Goal: Transaction & Acquisition: Book appointment/travel/reservation

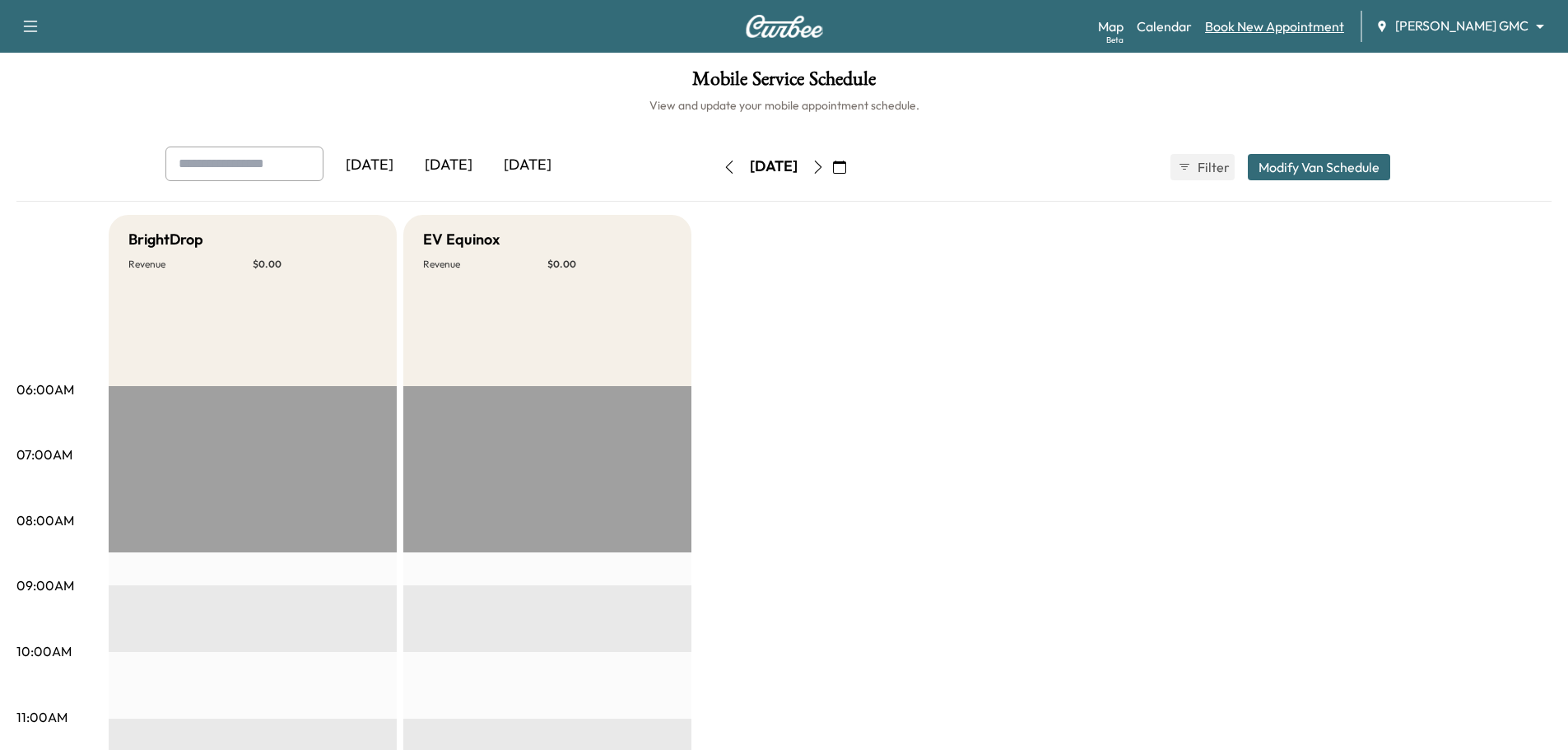
click at [1321, 28] on link "Book New Appointment" at bounding box center [1274, 27] width 139 height 20
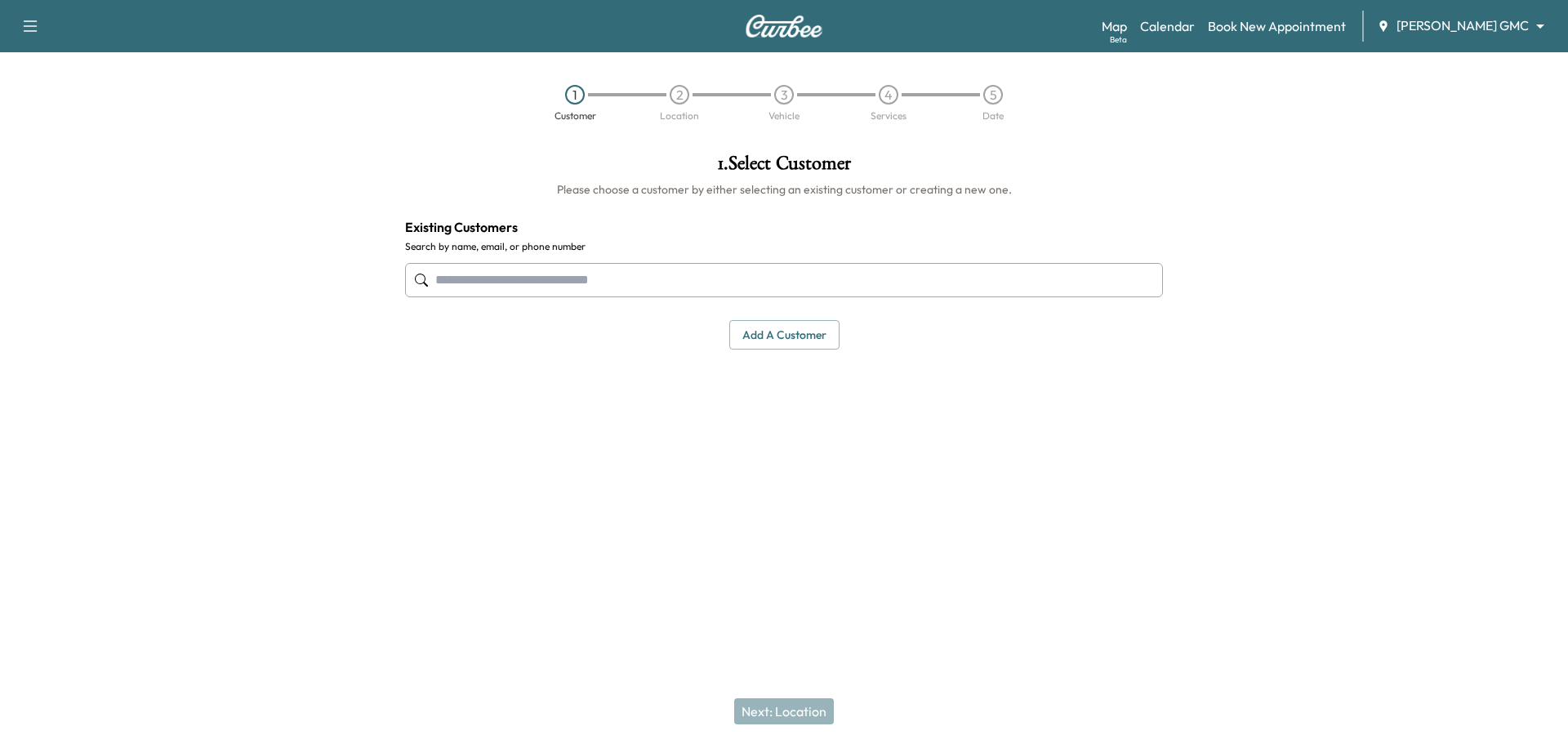
click at [646, 273] on input "text" at bounding box center [783, 280] width 757 height 34
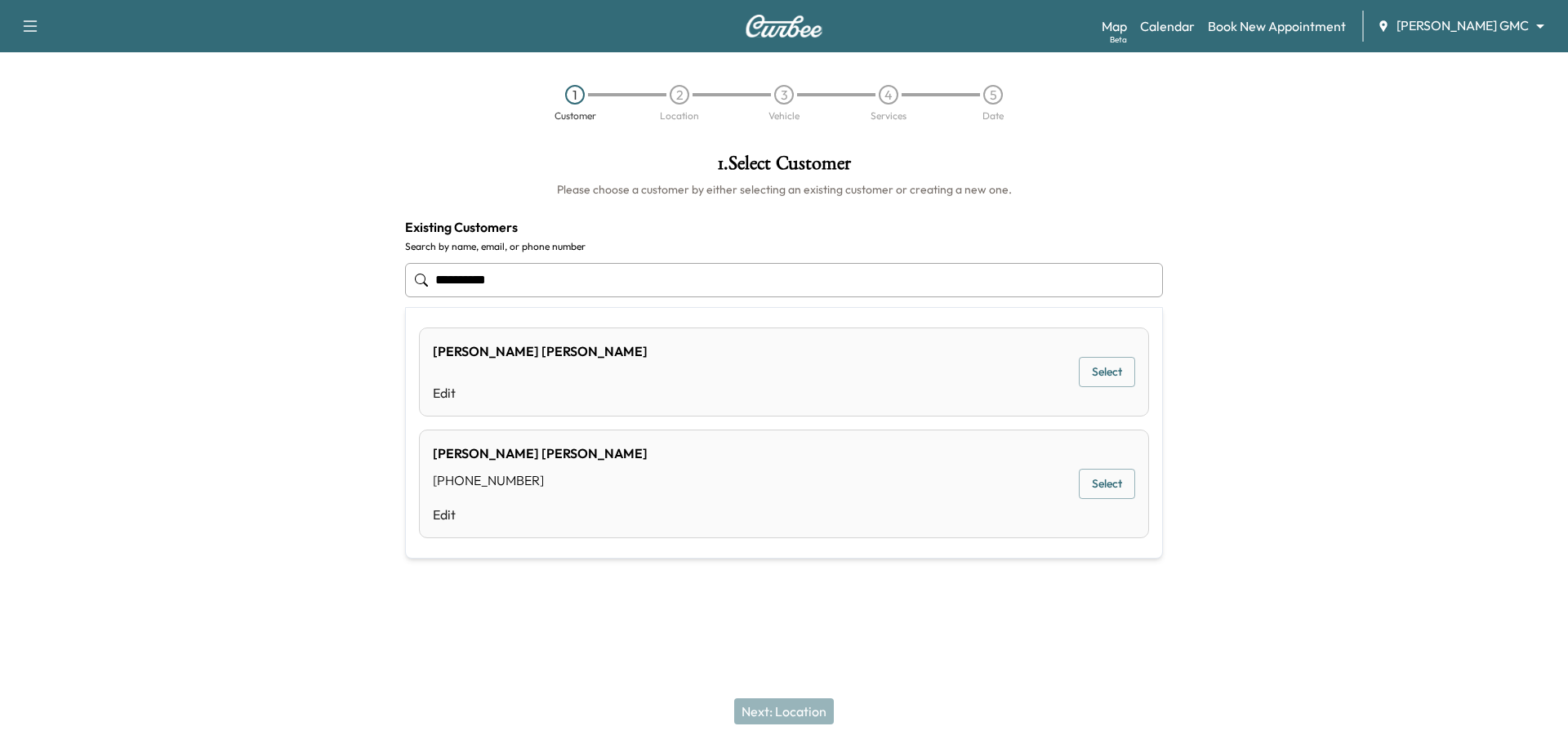
drag, startPoint x: 18, startPoint y: 281, endPoint x: 0, endPoint y: 281, distance: 18.0
click at [0, 281] on div "**********" at bounding box center [784, 326] width 1568 height 372
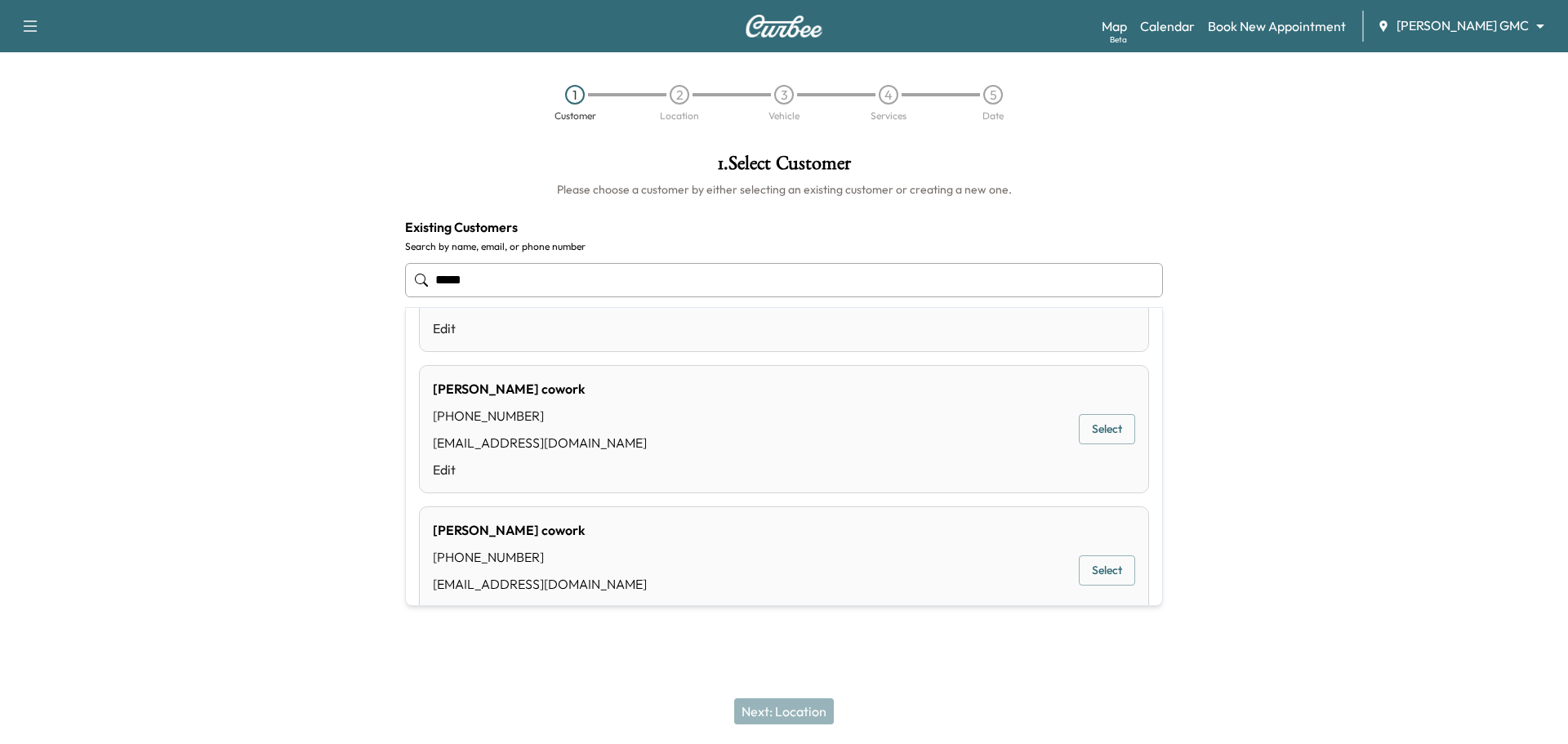
scroll to position [576, 0]
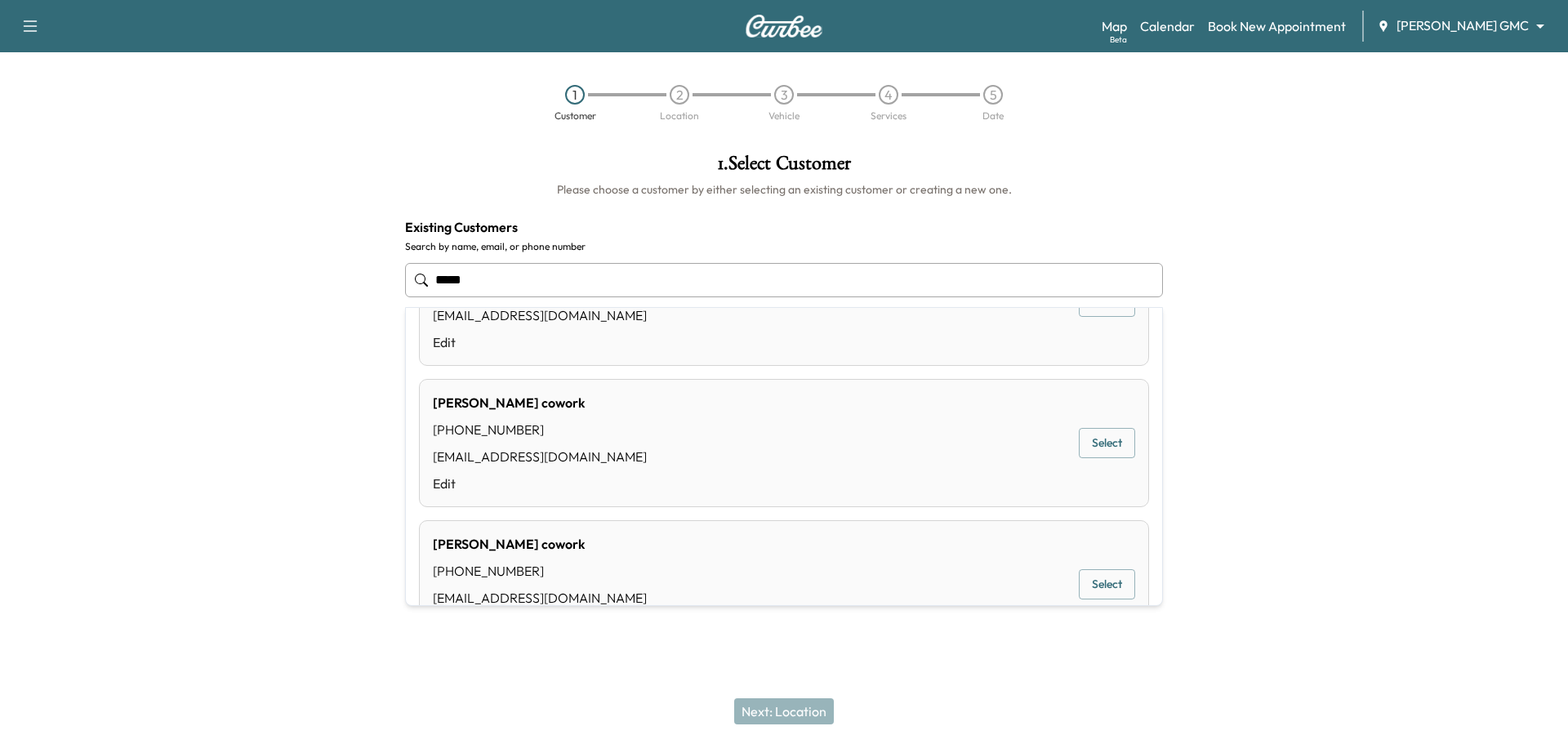
drag, startPoint x: 519, startPoint y: 284, endPoint x: 171, endPoint y: 284, distance: 348.0
click at [171, 284] on div "1 . Select Customer Please choose a customer by either selecting an existing cu…" at bounding box center [784, 326] width 1568 height 372
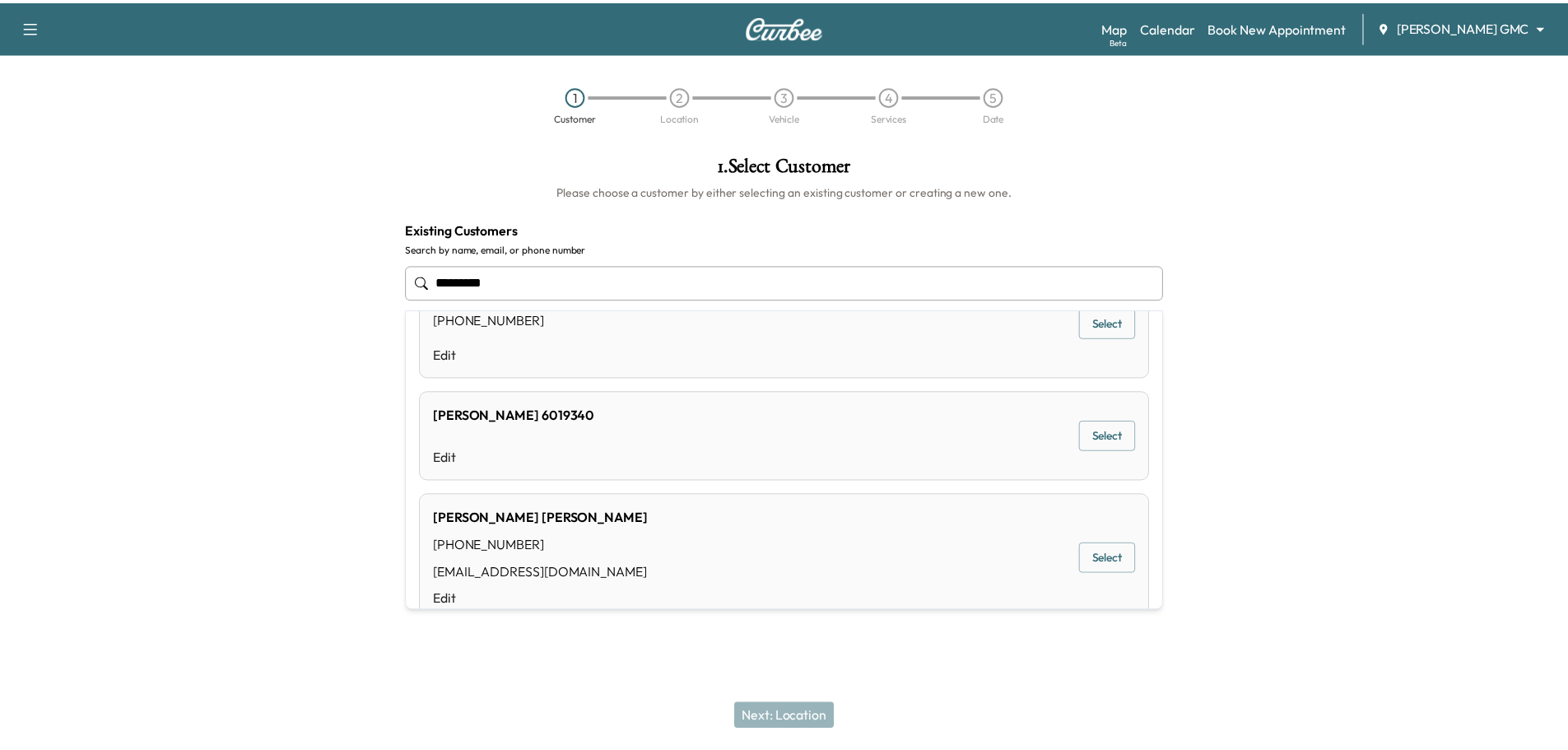
scroll to position [247, 0]
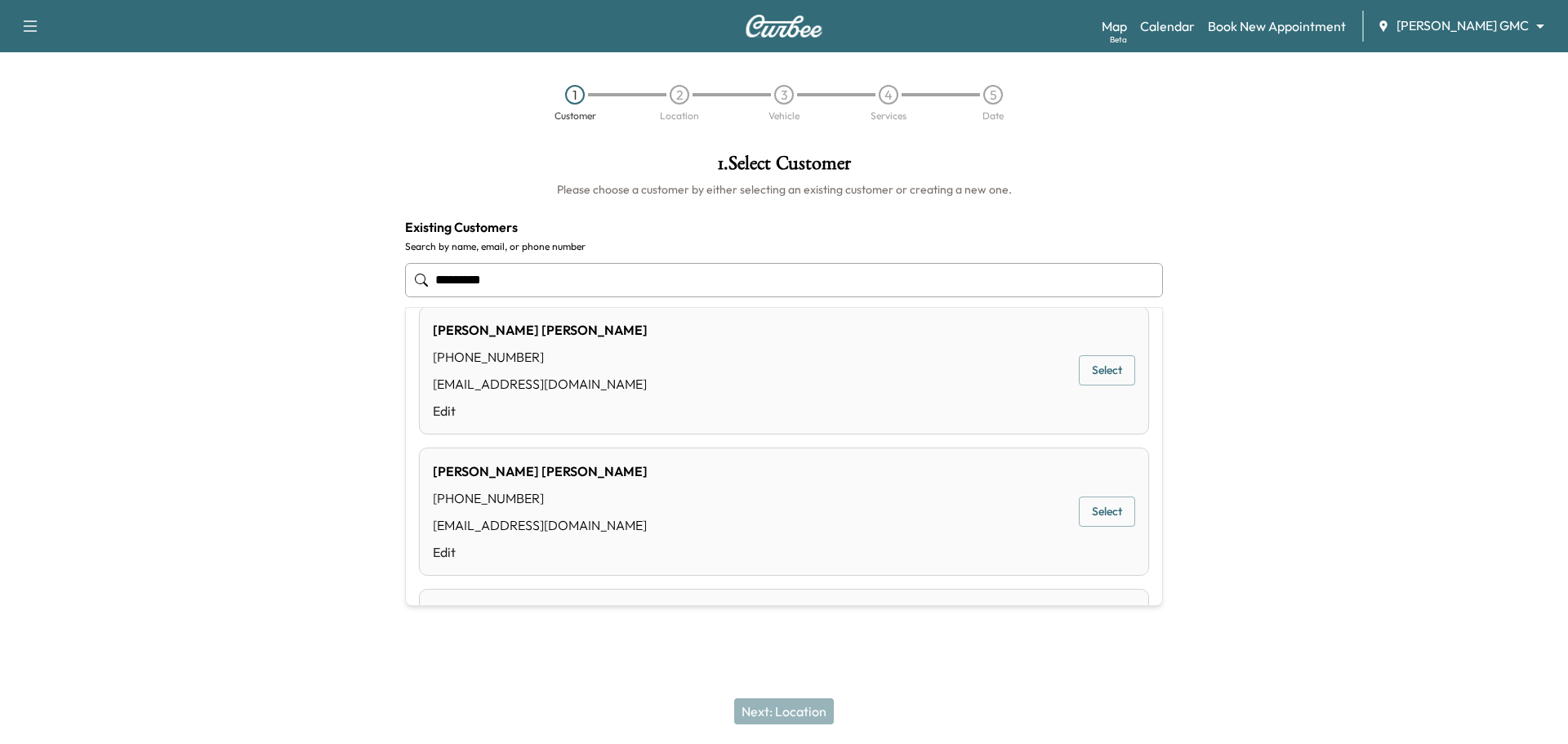
click at [1085, 369] on button "Select" at bounding box center [1107, 370] width 56 height 30
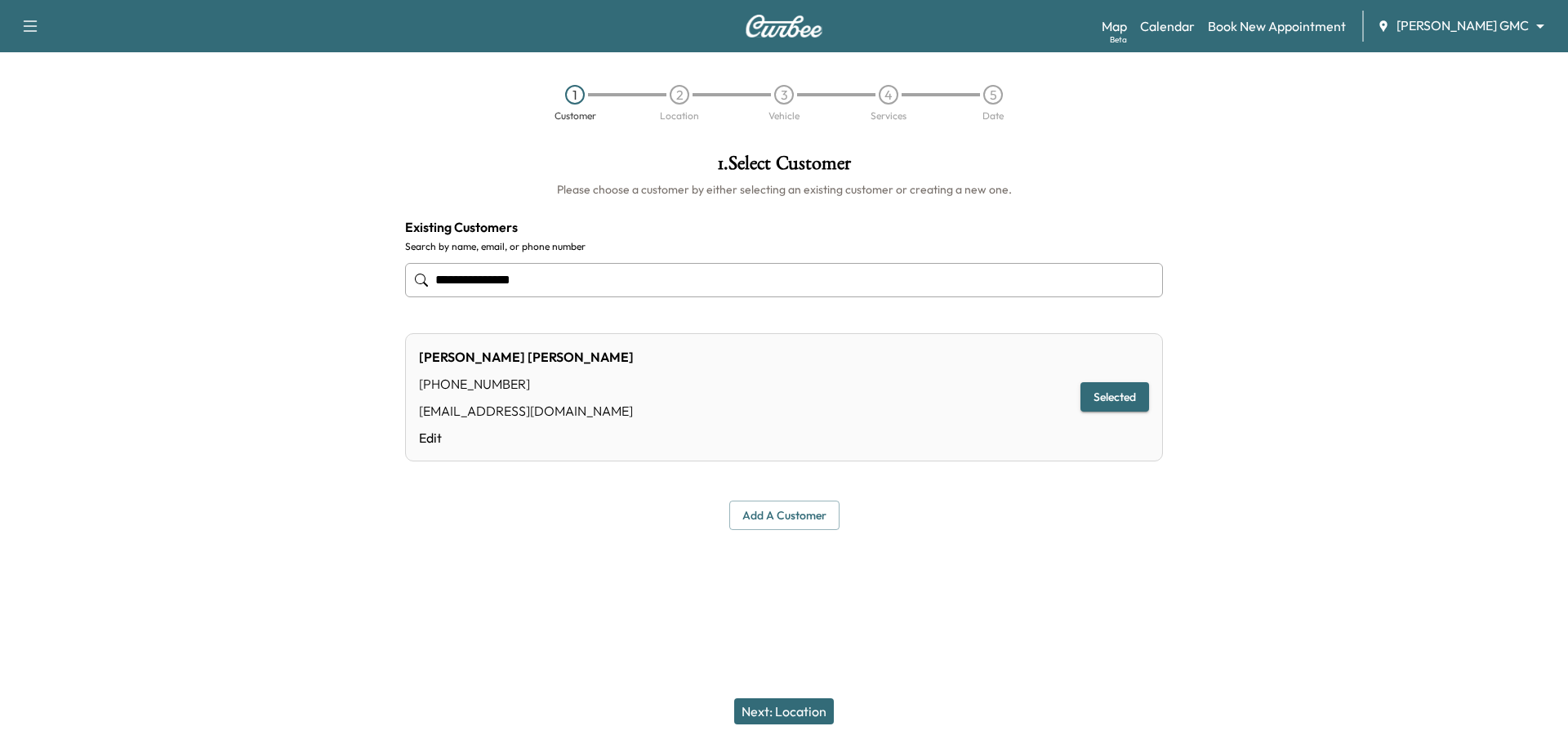
type input "**********"
click at [1122, 402] on button "Selected" at bounding box center [1114, 397] width 69 height 30
click at [764, 426] on div "[PERSON_NAME] [PHONE_NUMBER] [EMAIL_ADDRESS][DOMAIN_NAME] Edit Selected" at bounding box center [783, 397] width 757 height 129
click at [1119, 400] on button "Selected" at bounding box center [1114, 397] width 69 height 30
click at [673, 442] on div "[PERSON_NAME] [PHONE_NUMBER] [EMAIL_ADDRESS][DOMAIN_NAME] Edit Selected" at bounding box center [783, 397] width 757 height 129
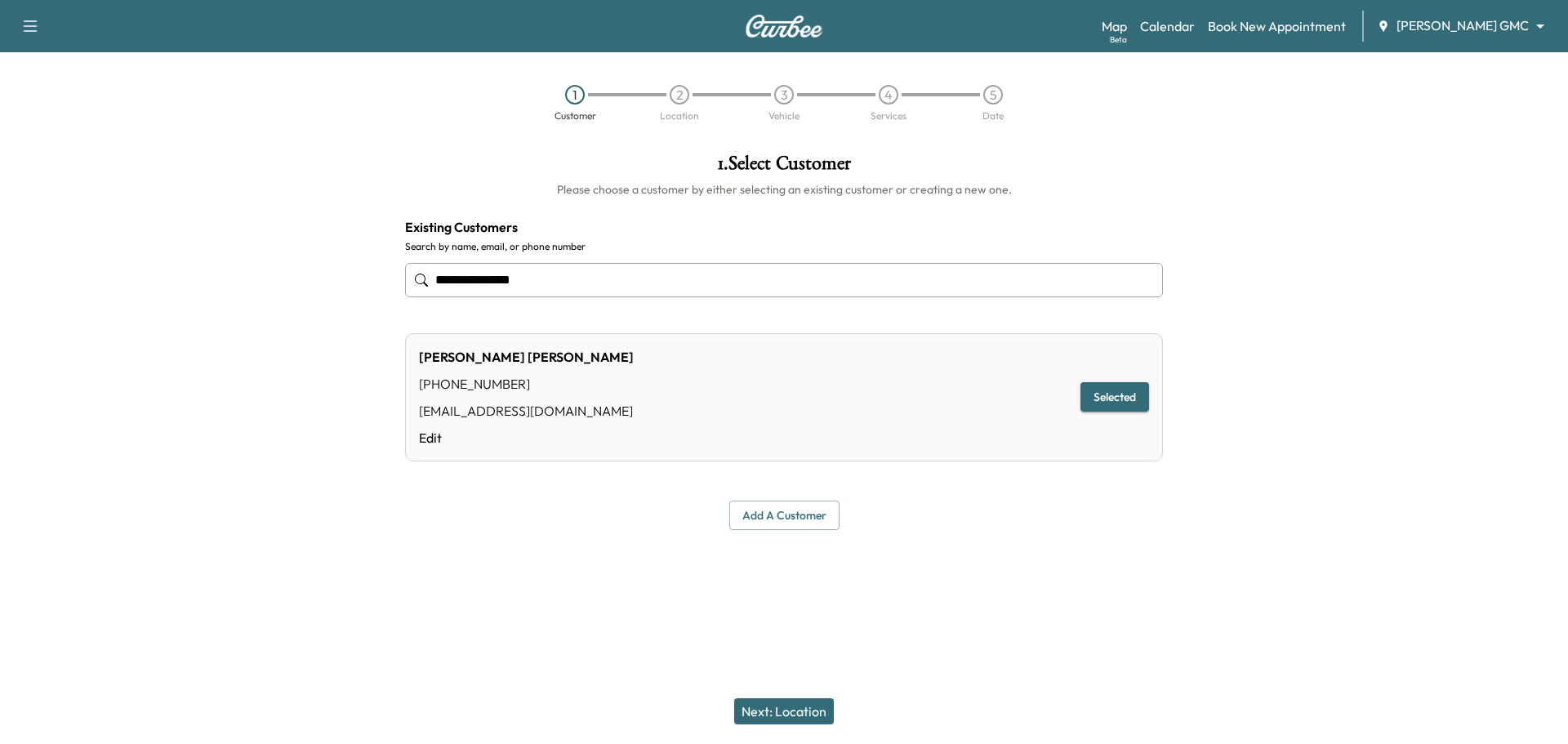
click at [529, 397] on div "[PERSON_NAME] [PHONE_NUMBER] [EMAIL_ADDRESS][DOMAIN_NAME] Edit Selected" at bounding box center [783, 397] width 757 height 129
click at [801, 695] on div "Next: Location" at bounding box center [784, 711] width 1568 height 66
click at [786, 708] on button "Next: Location" at bounding box center [784, 710] width 100 height 26
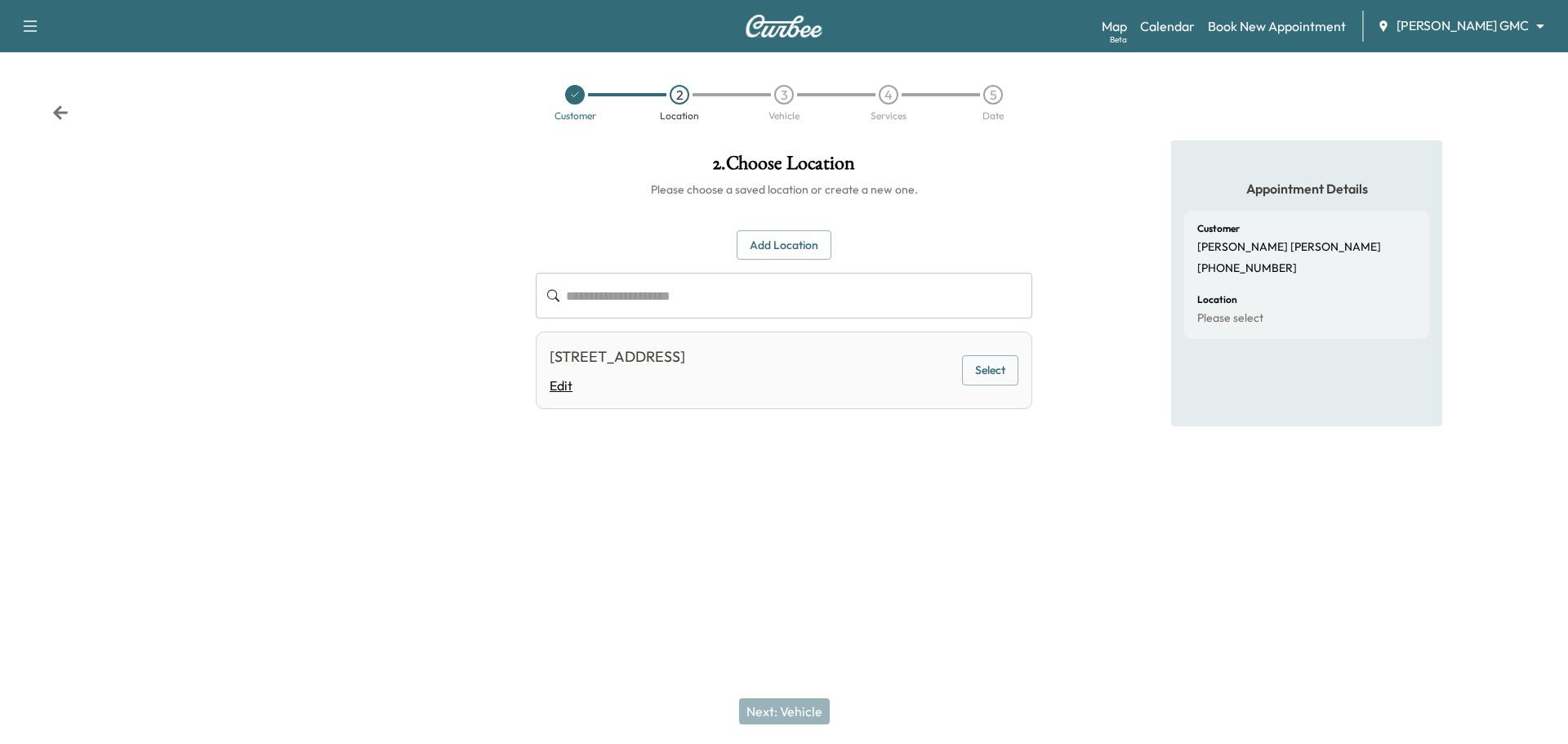
click at [682, 385] on link "Edit" at bounding box center [616, 386] width 135 height 20
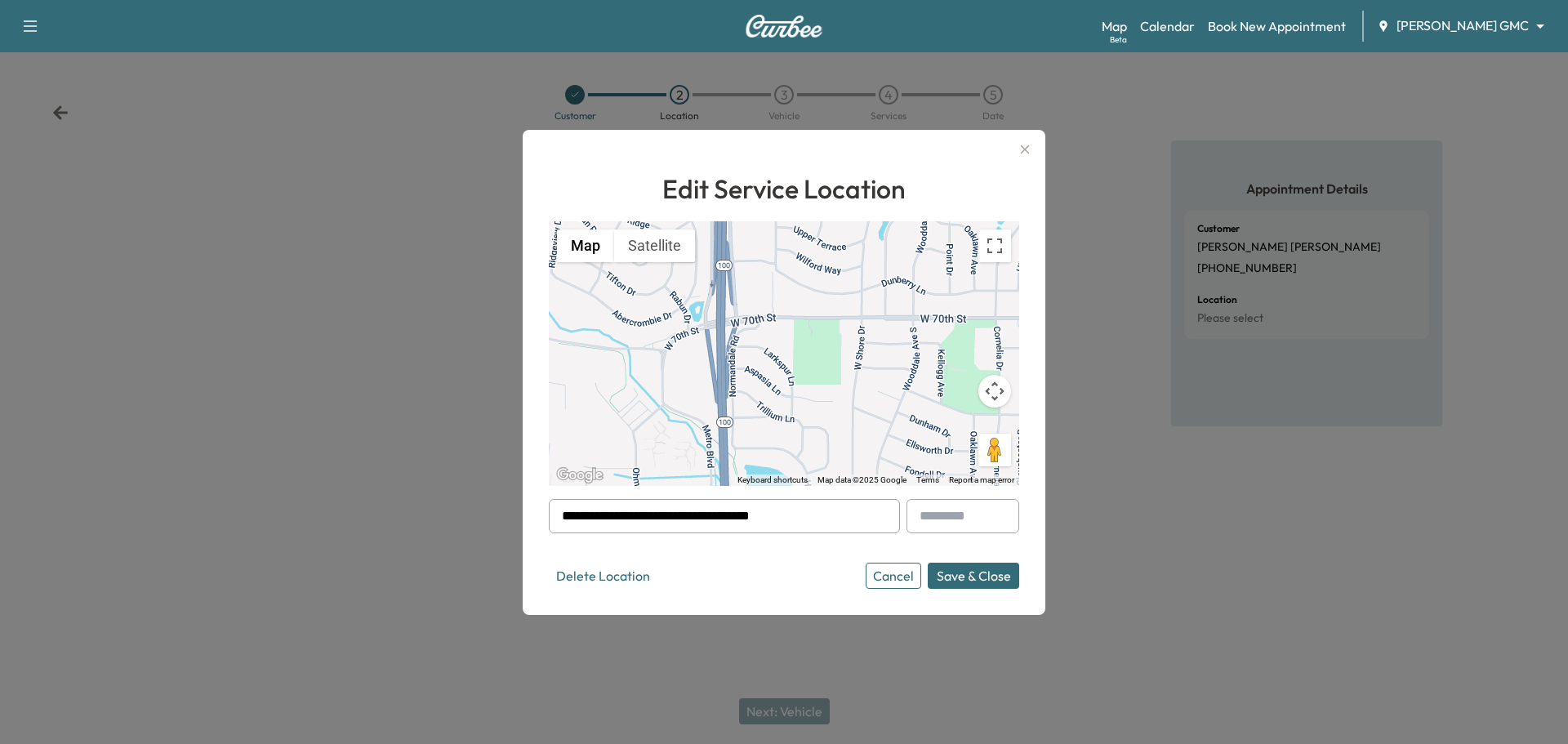
click at [960, 578] on button "Save & Close" at bounding box center [973, 575] width 91 height 26
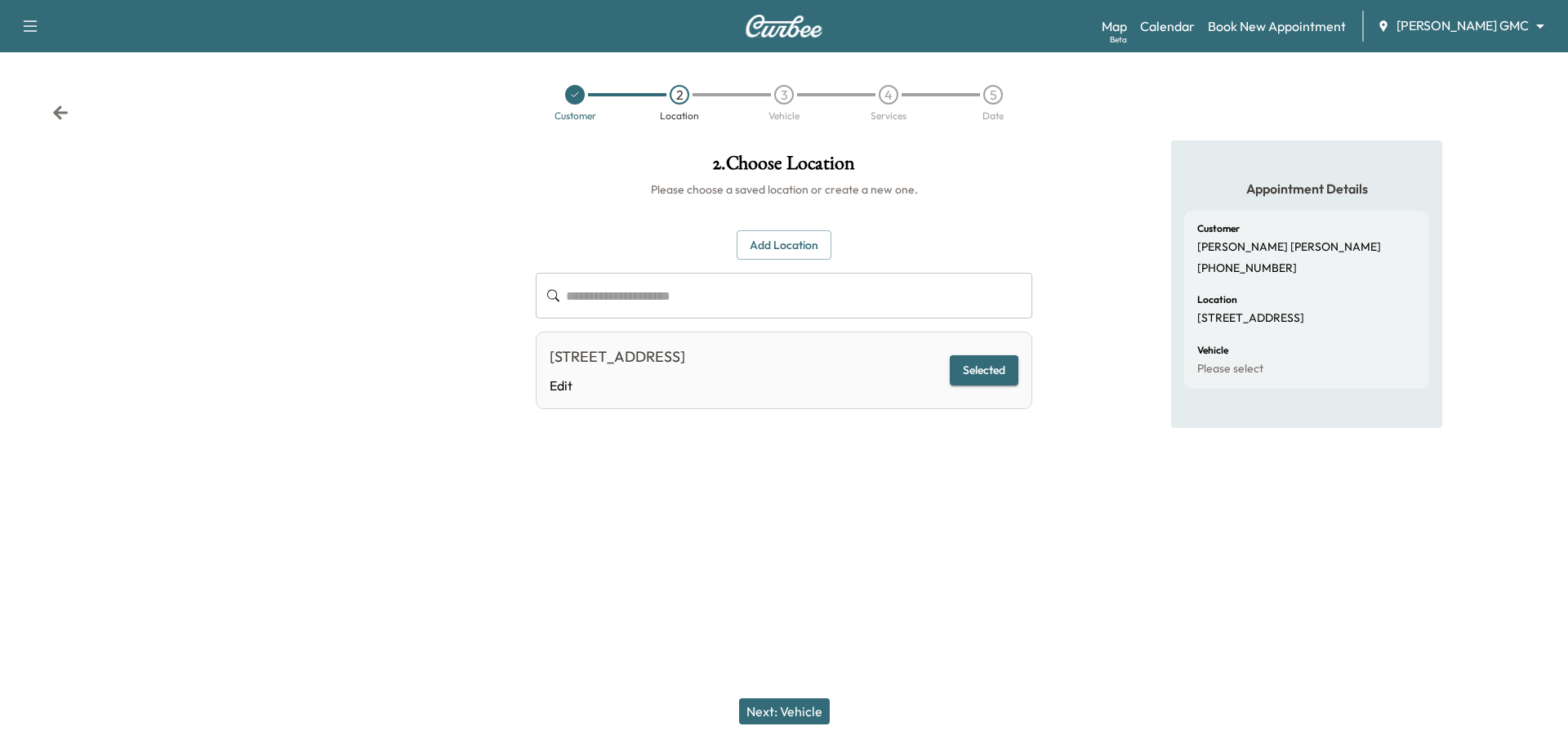
click at [806, 709] on button "Next: Vehicle" at bounding box center [784, 710] width 90 height 26
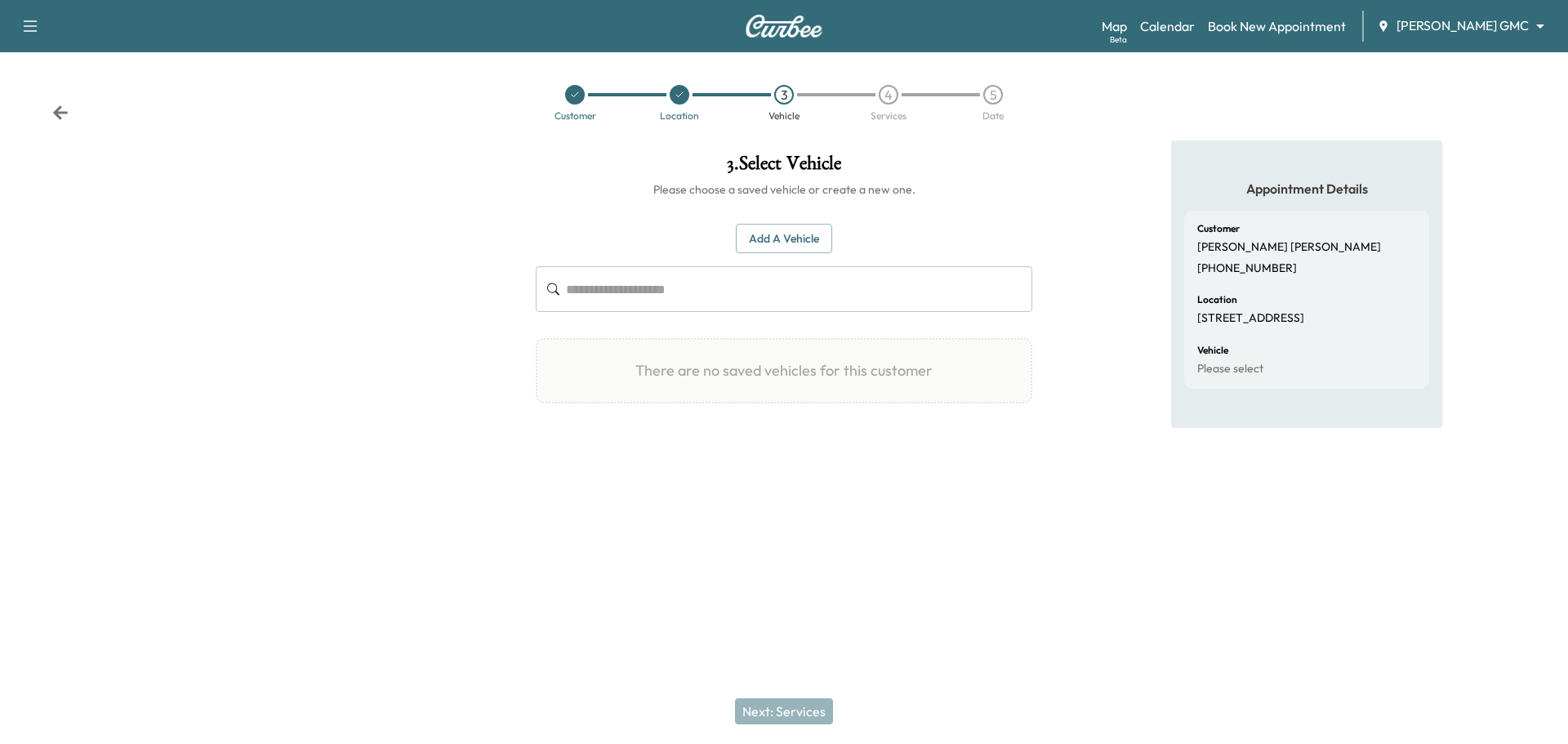
click at [694, 299] on input "text" at bounding box center [799, 289] width 466 height 46
click at [759, 372] on div "There are no saved vehicles for this customer" at bounding box center [784, 370] width 496 height 66
click at [640, 299] on input "text" at bounding box center [799, 289] width 466 height 46
type input "*"
click at [785, 236] on button "Add a Vehicle" at bounding box center [784, 239] width 96 height 30
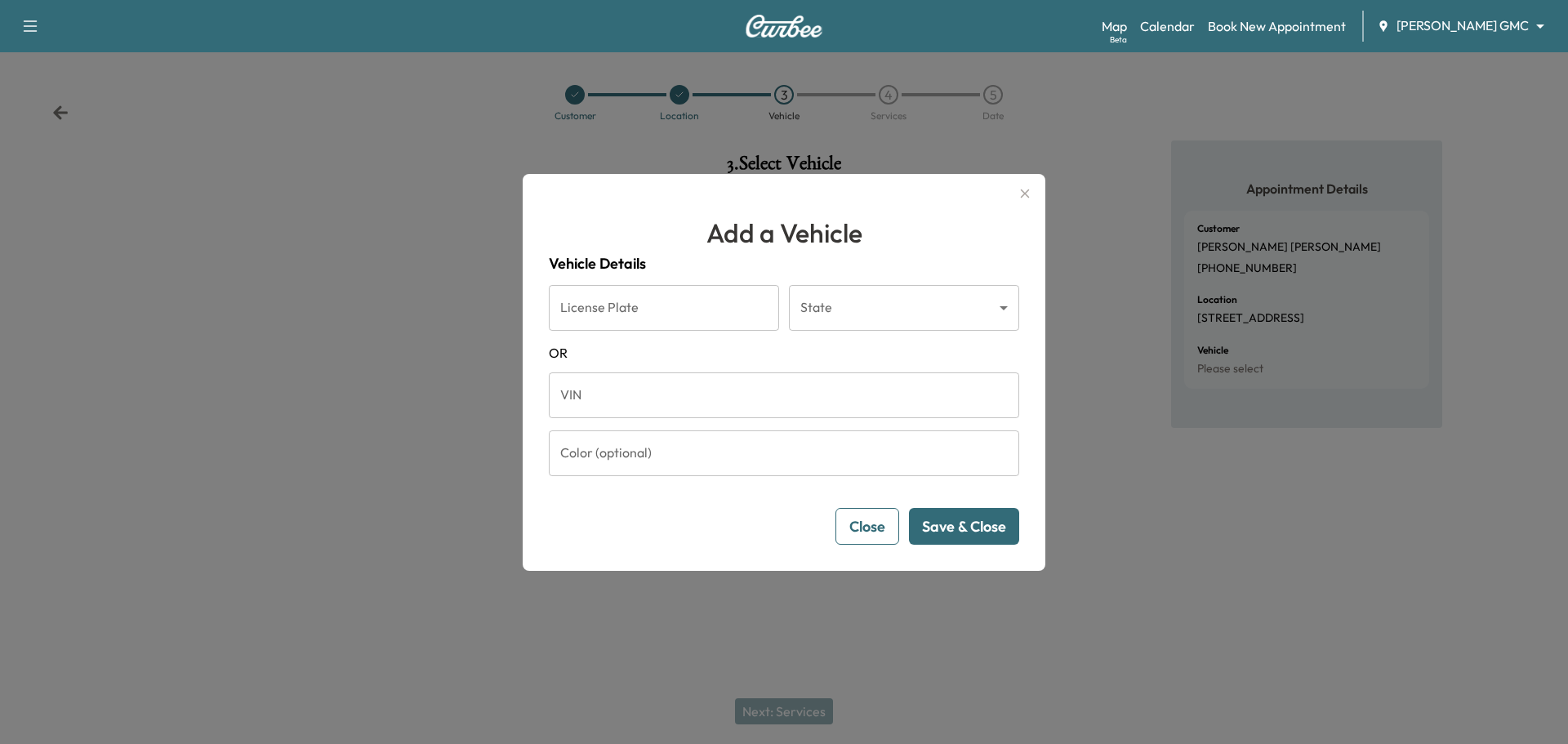
click at [1019, 195] on icon "button" at bounding box center [1025, 193] width 20 height 20
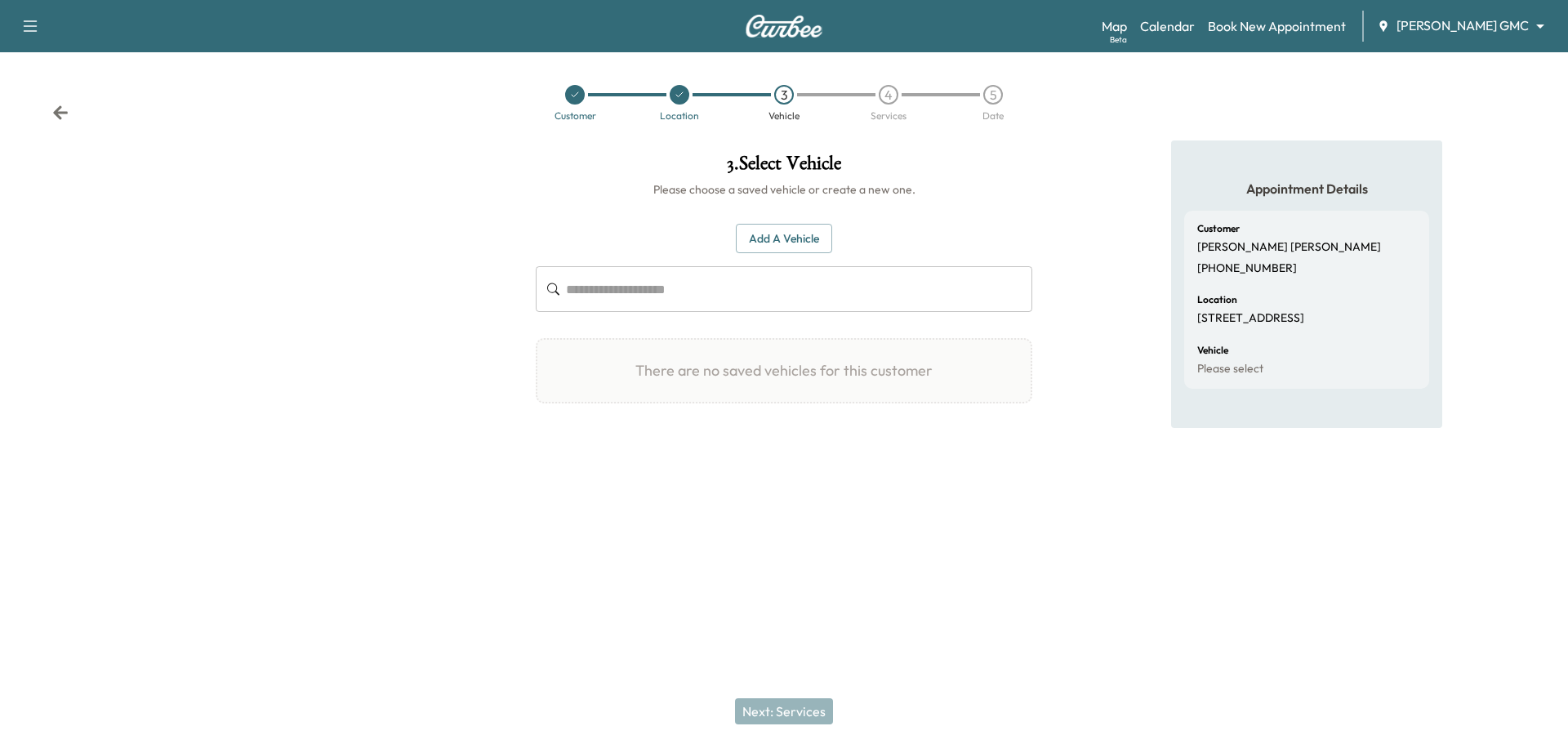
click at [56, 109] on icon at bounding box center [61, 113] width 17 height 17
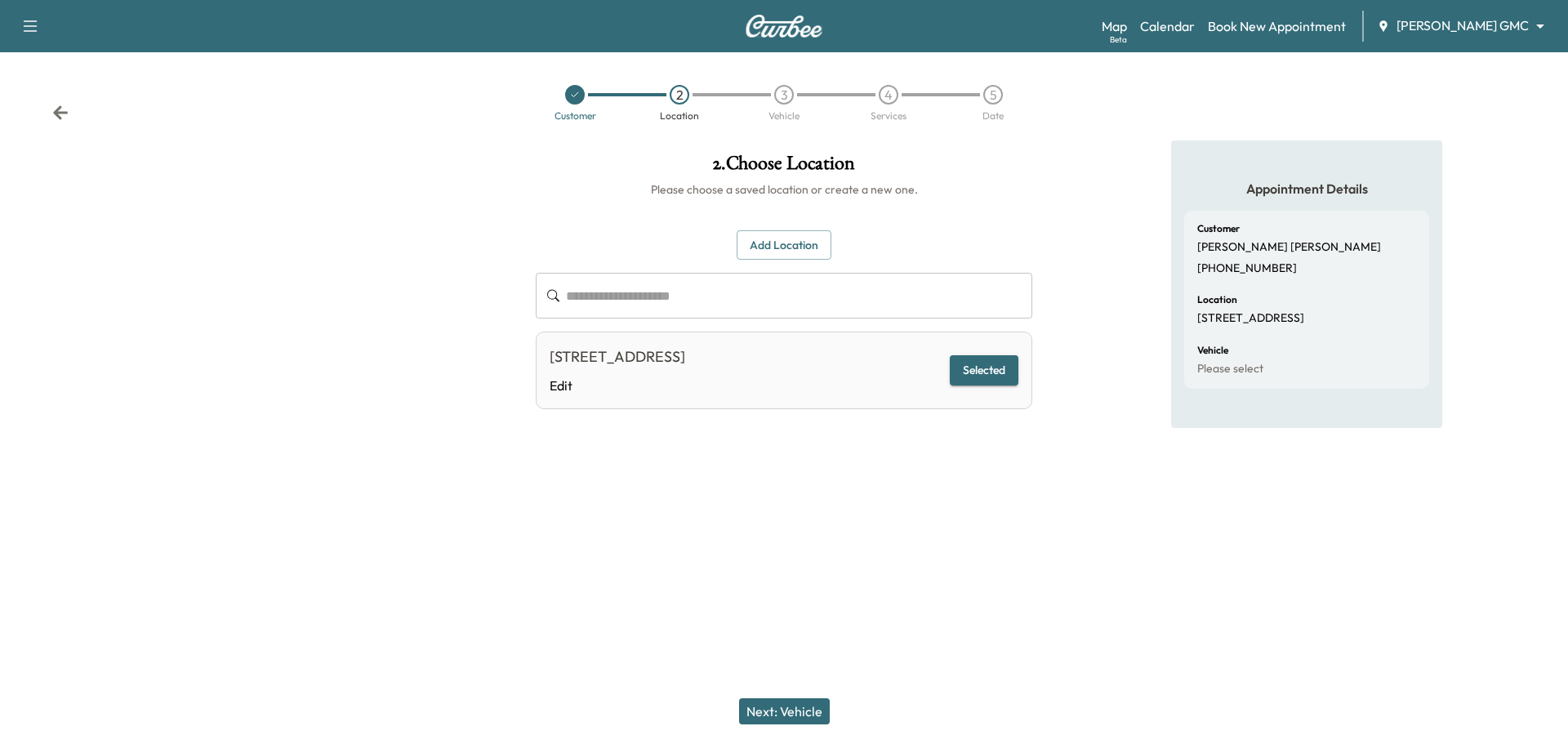
click at [61, 118] on icon at bounding box center [61, 112] width 15 height 14
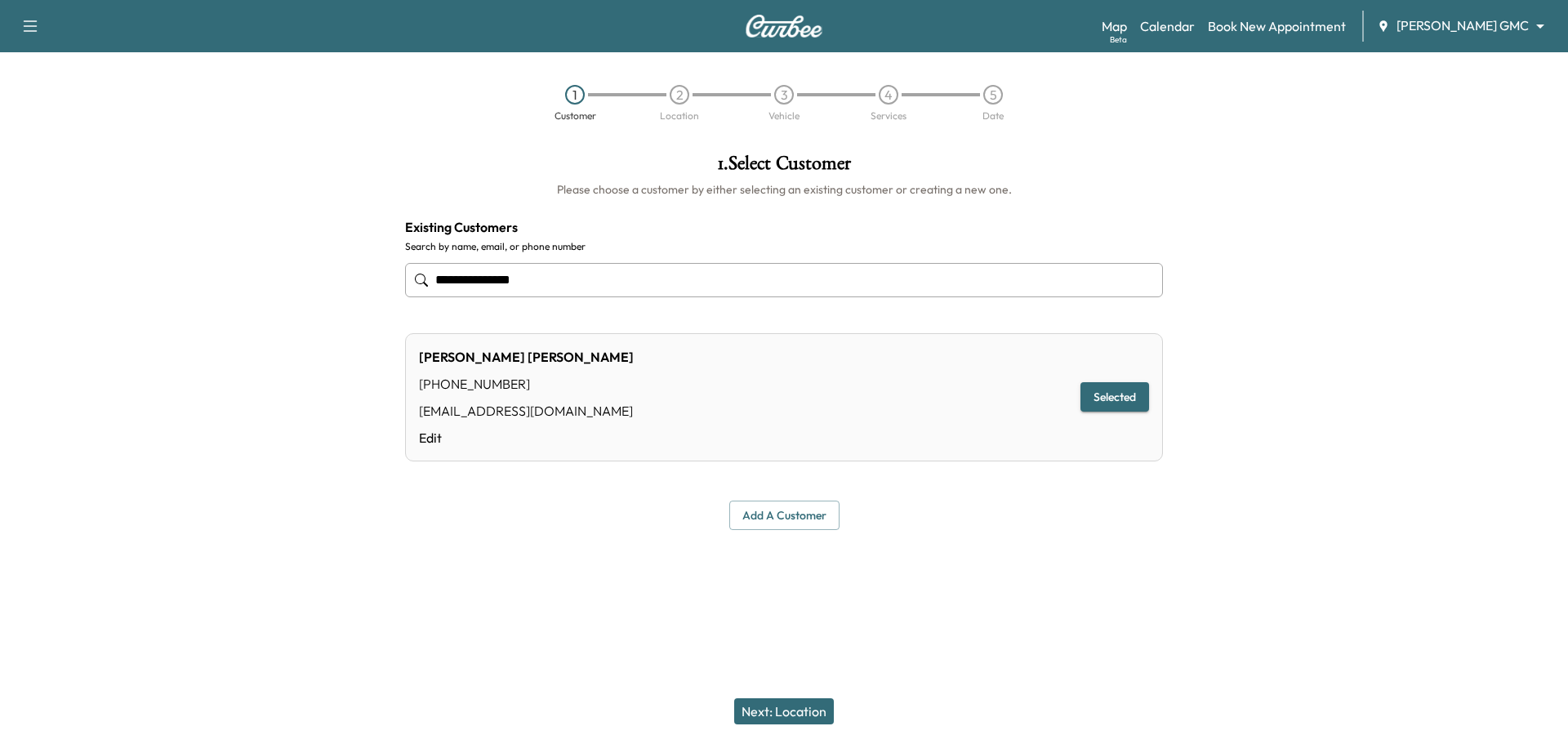
click at [61, 118] on div "1 Customer 2 Location 3 Vehicle 4 Services 5 Date" at bounding box center [784, 103] width 1568 height 75
drag, startPoint x: 545, startPoint y: 287, endPoint x: 322, endPoint y: 265, distance: 224.1
click at [322, 265] on div "**********" at bounding box center [784, 341] width 1568 height 402
type input "**********"
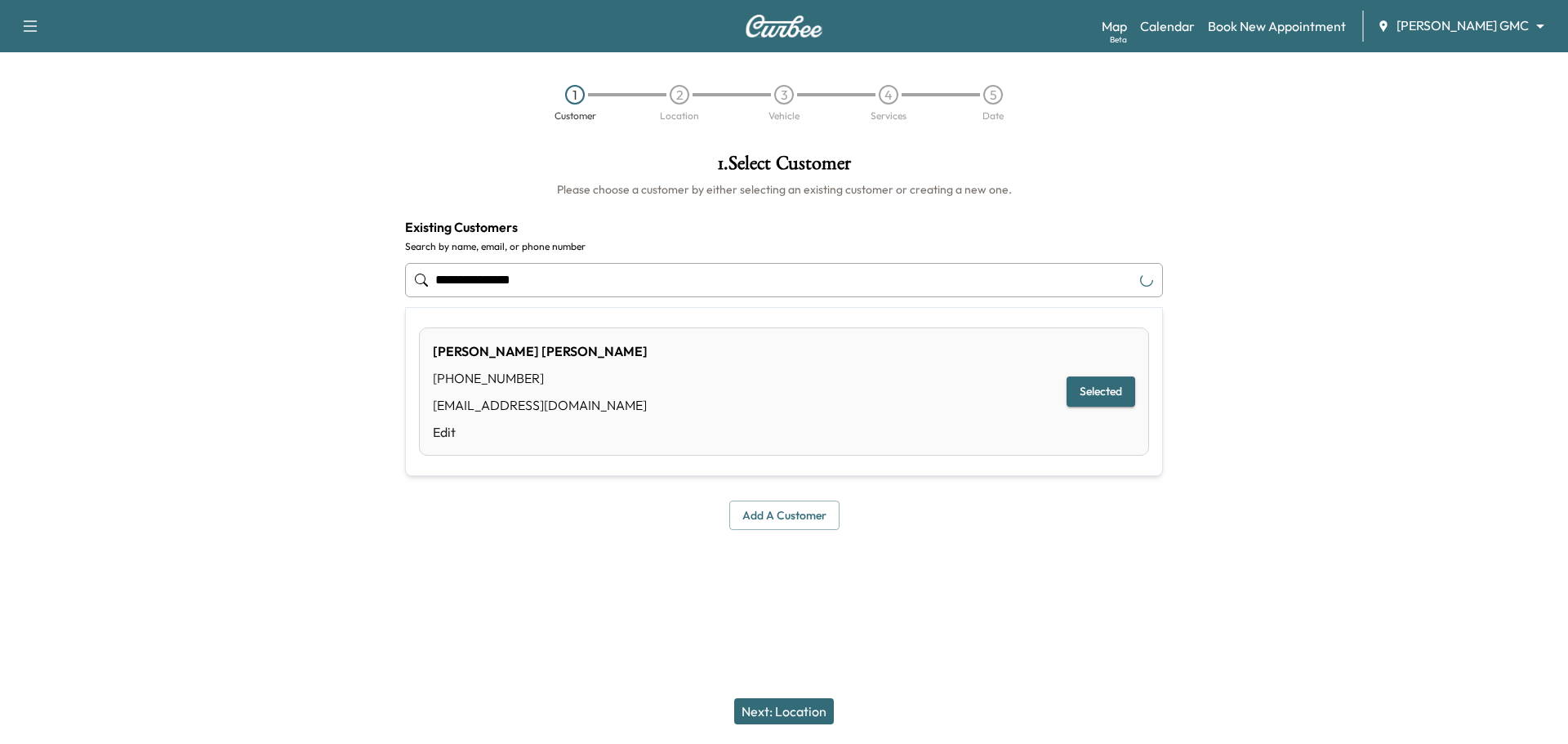
drag, startPoint x: 611, startPoint y: 288, endPoint x: 99, endPoint y: 289, distance: 512.0
click at [99, 289] on div "**********" at bounding box center [784, 341] width 1568 height 402
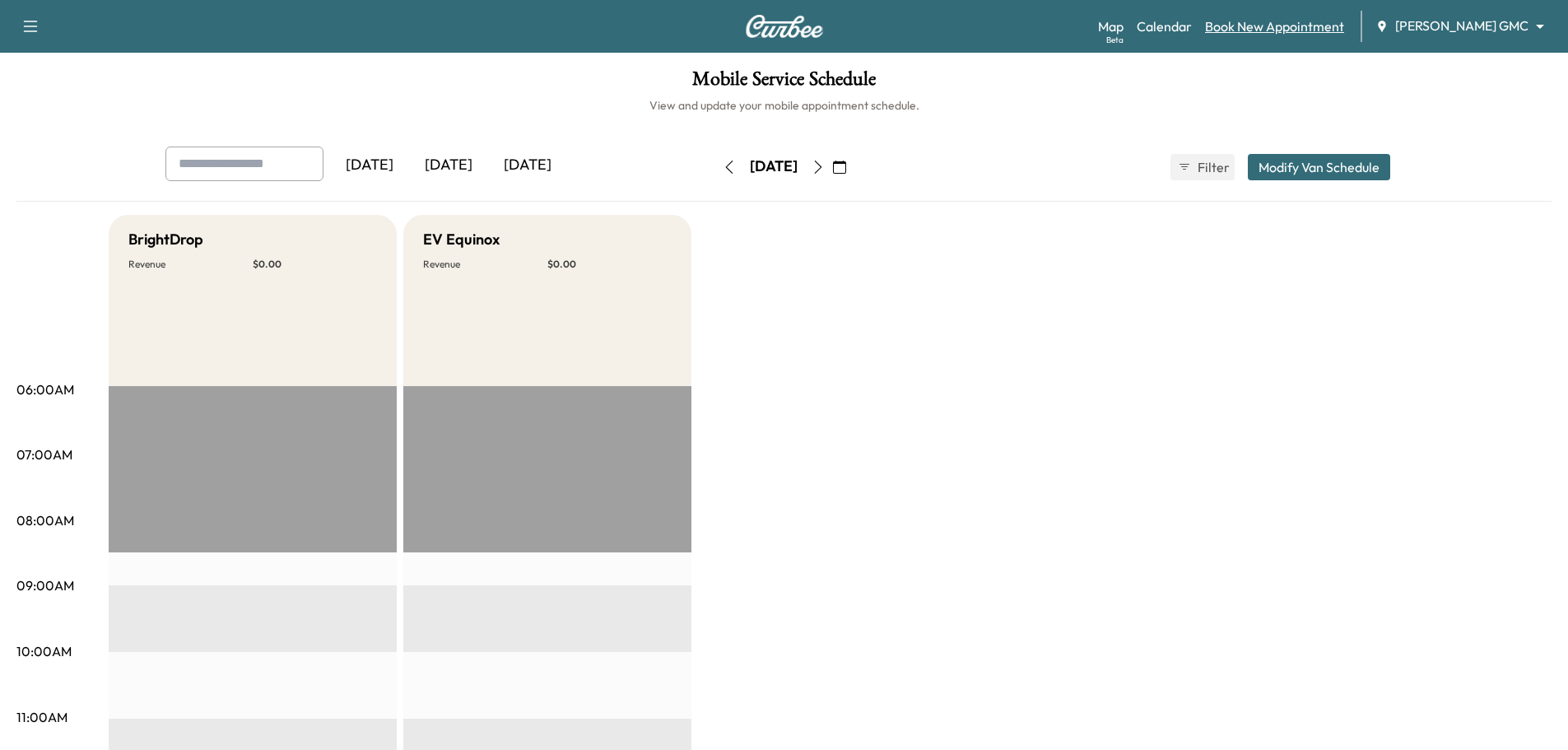
click at [1298, 24] on link "Book New Appointment" at bounding box center [1274, 27] width 139 height 20
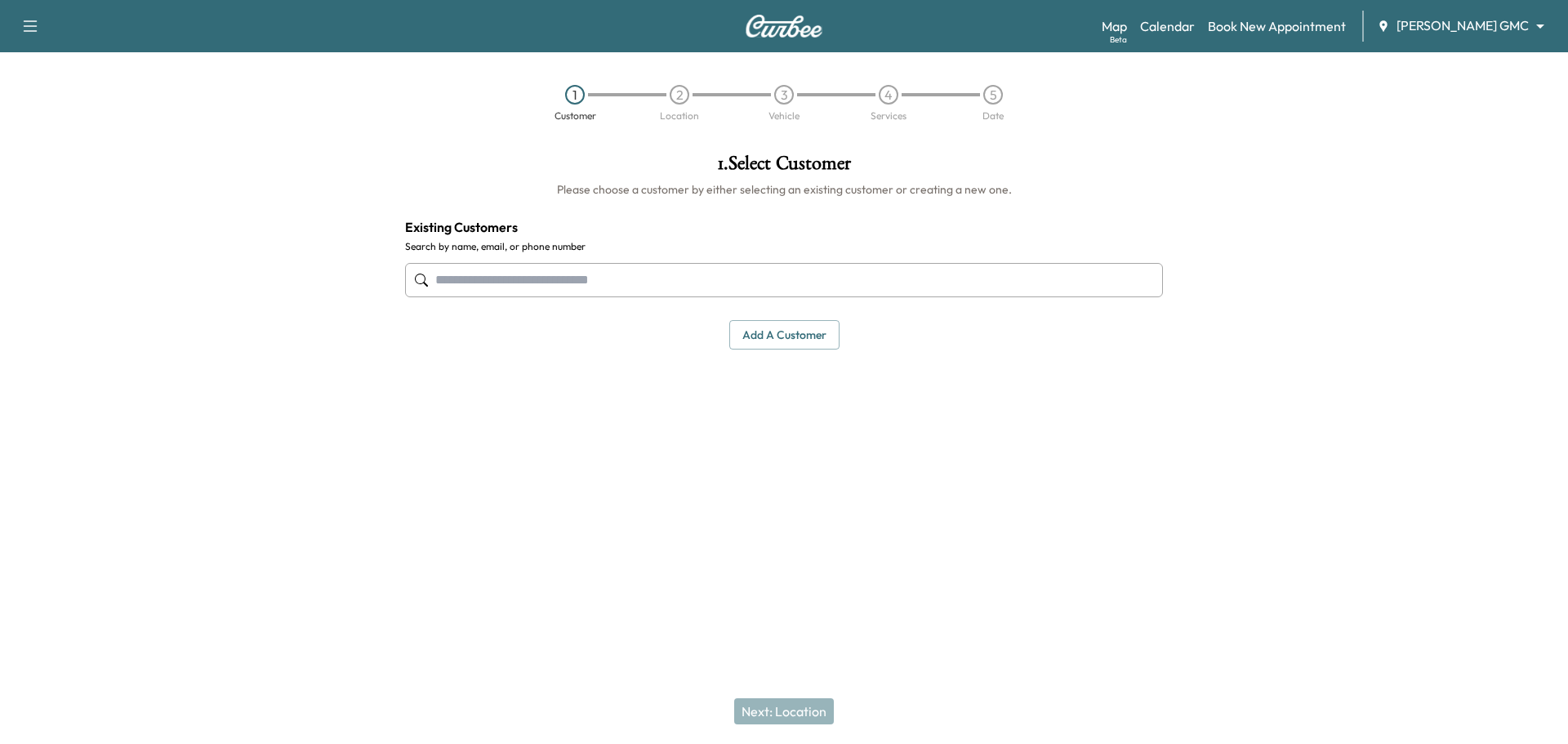
drag, startPoint x: 543, startPoint y: 287, endPoint x: 534, endPoint y: 286, distance: 9.1
click at [538, 287] on input "text" at bounding box center [783, 280] width 757 height 34
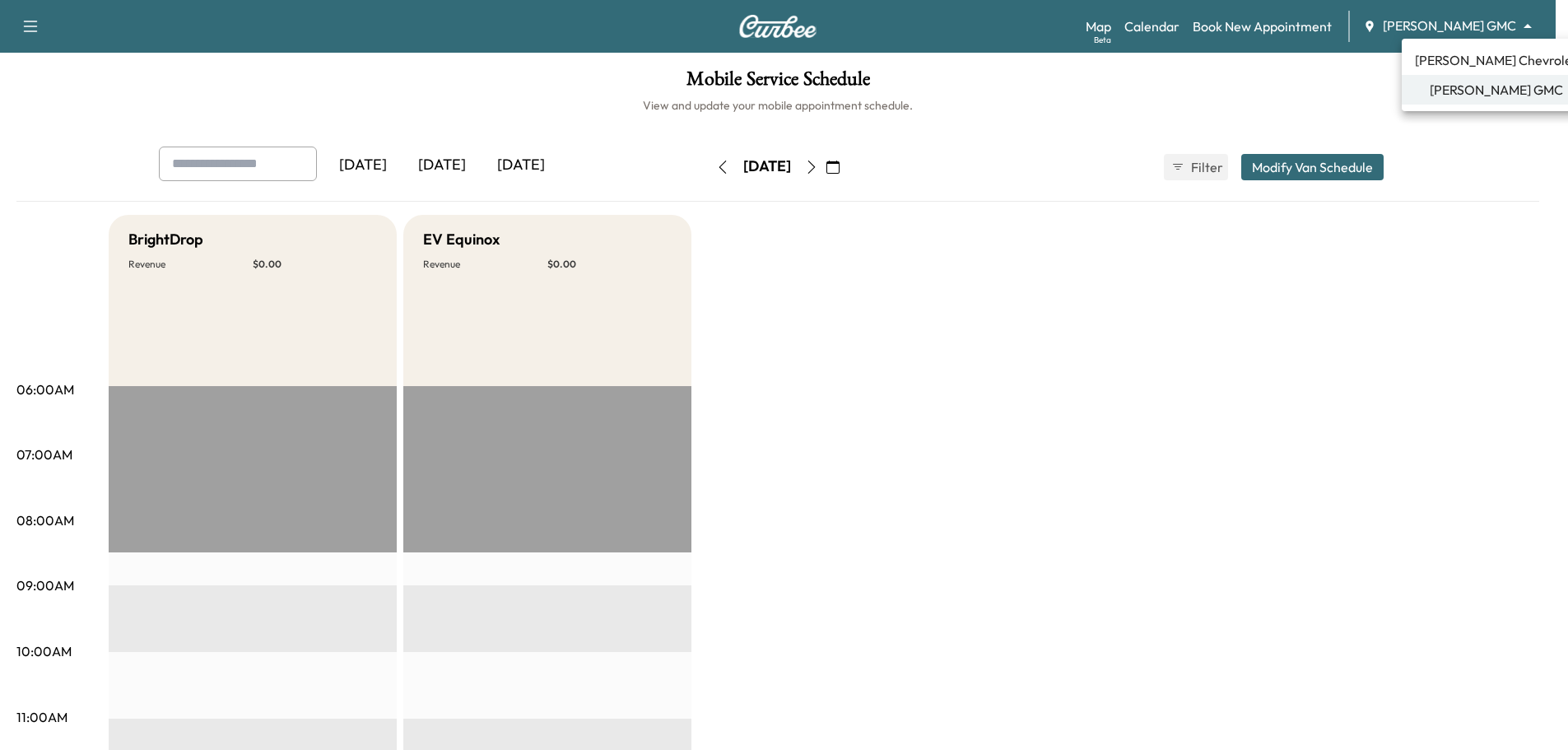
click at [1426, 33] on body "Support Log Out Map Beta Calendar Book New Appointment [PERSON_NAME] GMC ******…" at bounding box center [784, 375] width 1568 height 750
click at [1480, 61] on span "[PERSON_NAME] Chevrolet" at bounding box center [1496, 60] width 162 height 20
